Goal: Communication & Community: Ask a question

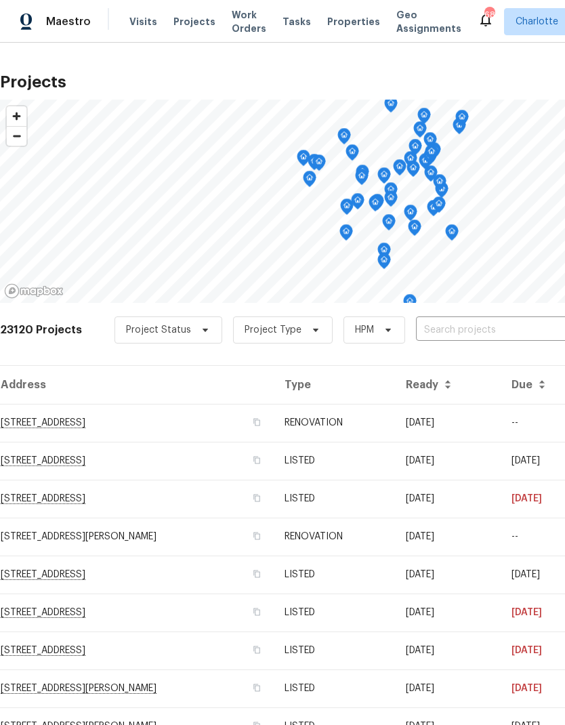
click at [504, 333] on input "text" at bounding box center [493, 330] width 155 height 21
type input "6204 riv"
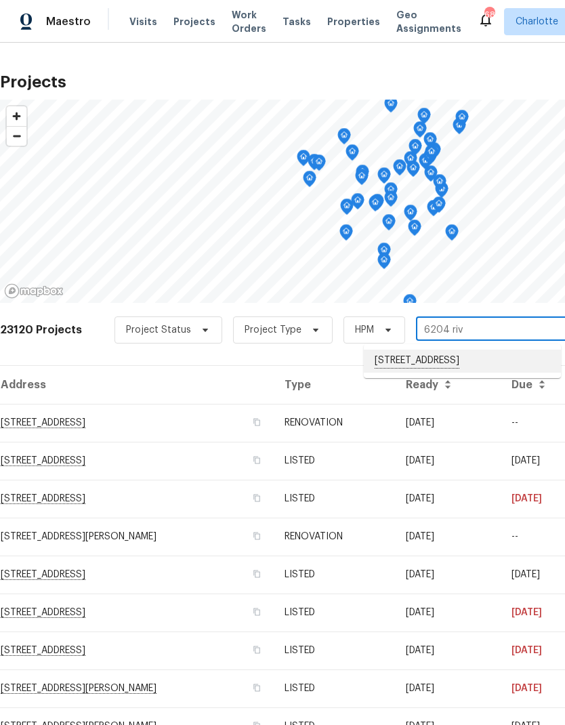
click at [502, 354] on li "[STREET_ADDRESS]" at bounding box center [462, 361] width 197 height 23
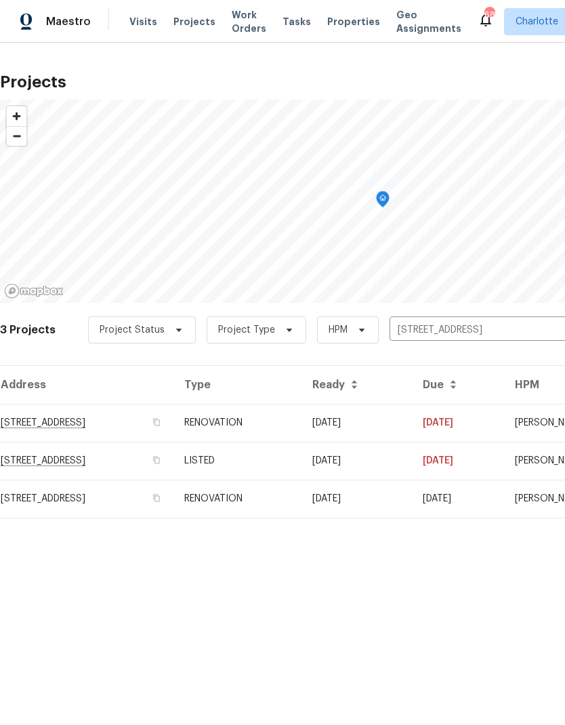
click at [412, 426] on td "[DATE]" at bounding box center [356, 423] width 110 height 38
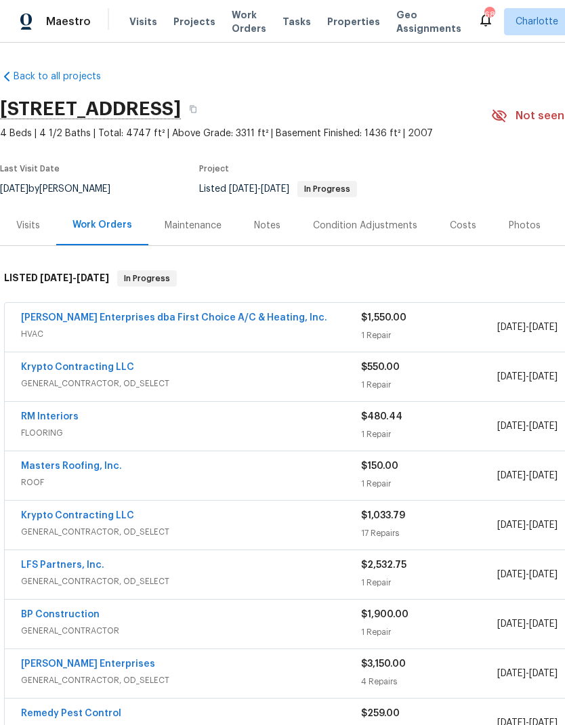
click at [39, 366] on link "Krypto Contracting LLC" at bounding box center [77, 366] width 113 height 9
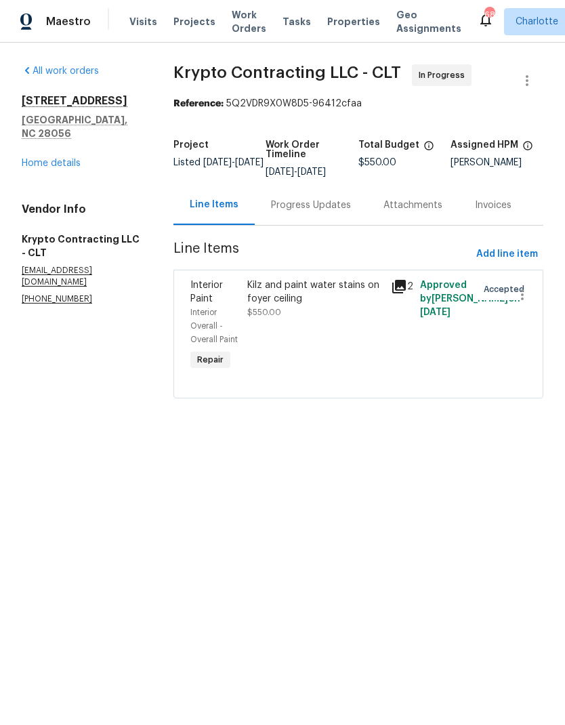
click at [320, 212] on div "Progress Updates" at bounding box center [311, 205] width 80 height 14
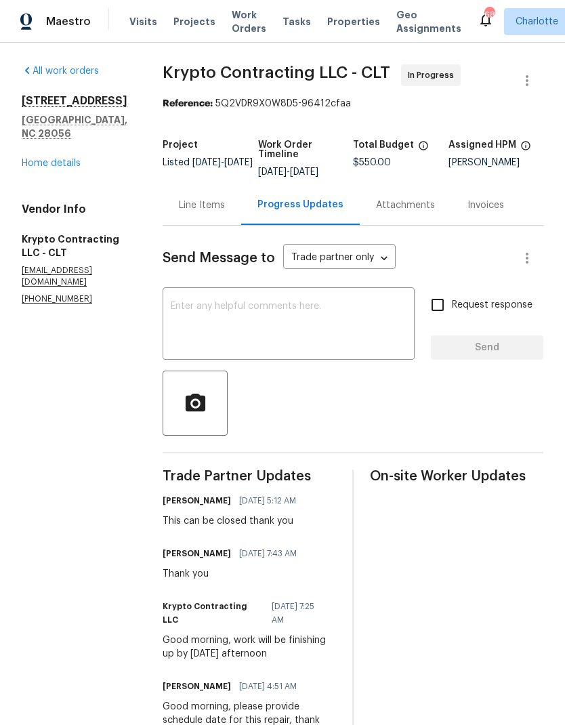
click at [371, 329] on textarea at bounding box center [289, 324] width 236 height 47
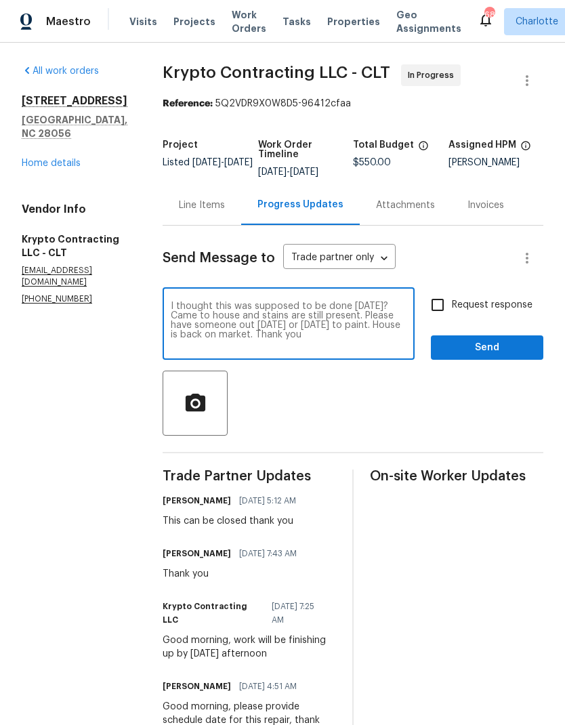
type textarea "I thought this was supposed to be done [DATE]? Came to house and stains are sti…"
click at [441, 312] on input "Request response" at bounding box center [437, 305] width 28 height 28
checkbox input "true"
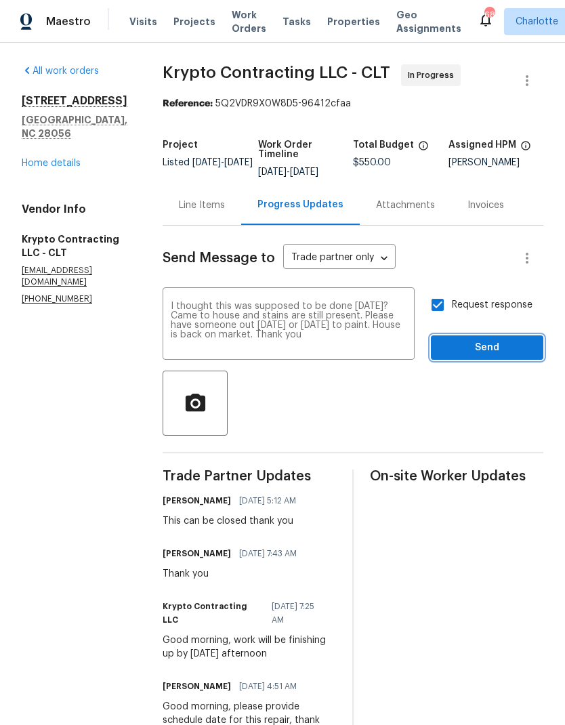
click at [493, 356] on span "Send" at bounding box center [487, 347] width 91 height 17
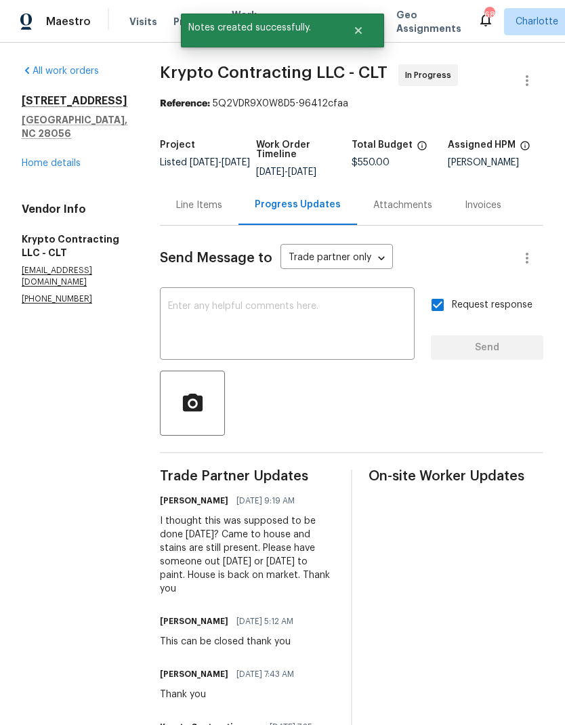
click at [24, 159] on link "Home details" at bounding box center [51, 163] width 59 height 9
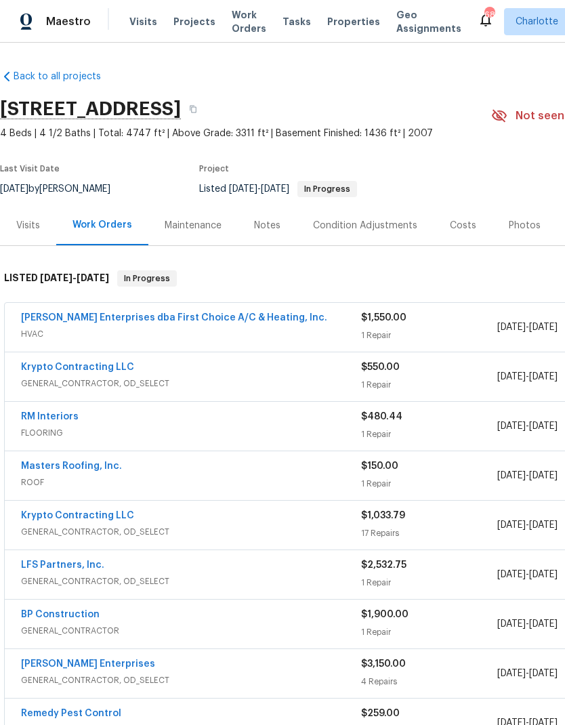
click at [101, 370] on link "Krypto Contracting LLC" at bounding box center [77, 366] width 113 height 9
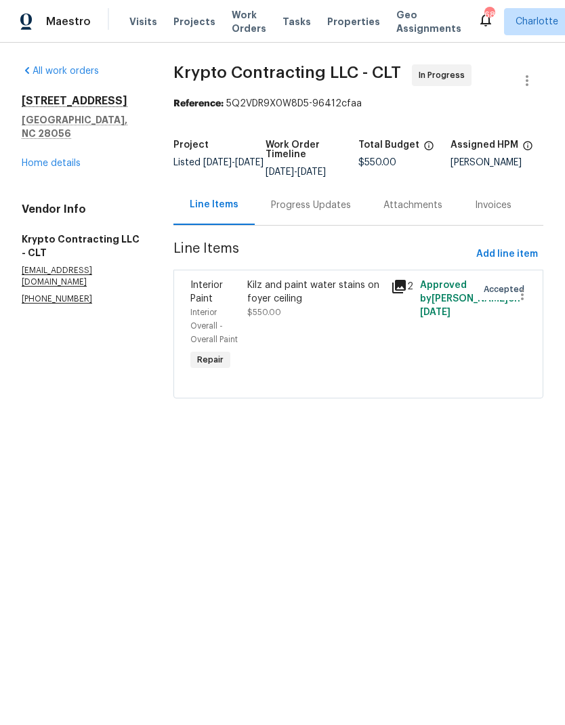
click at [328, 222] on div "Progress Updates" at bounding box center [311, 205] width 112 height 40
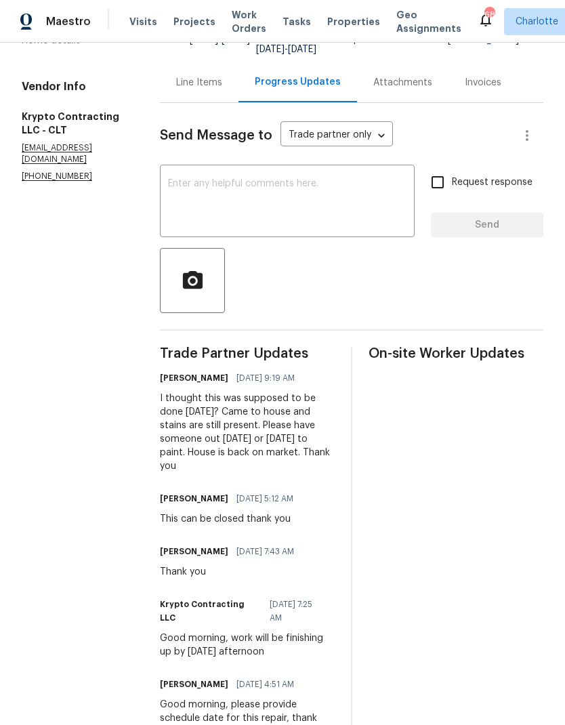
scroll to position [123, 0]
